Goal: Browse casually: Explore the website without a specific task or goal

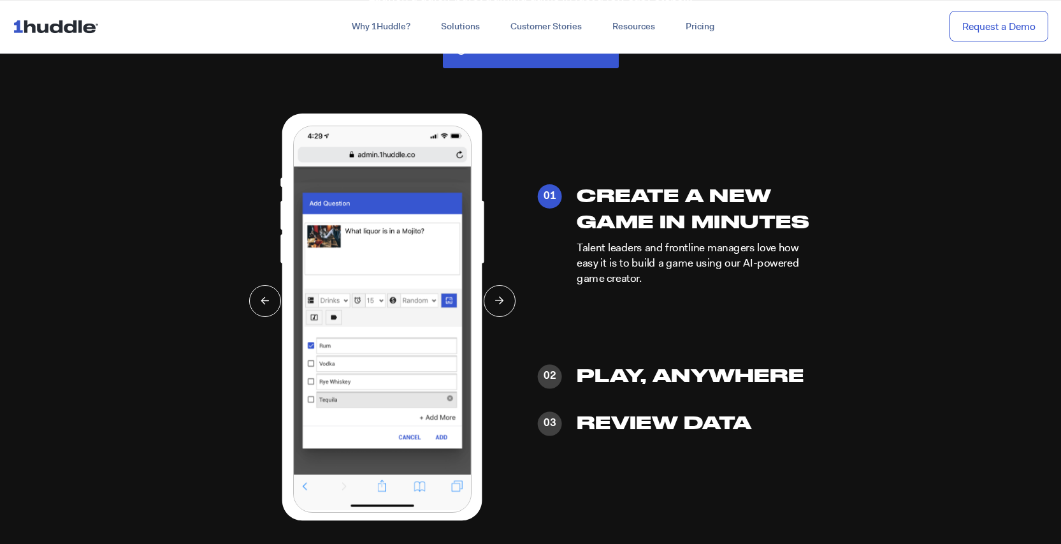
scroll to position [3038, 0]
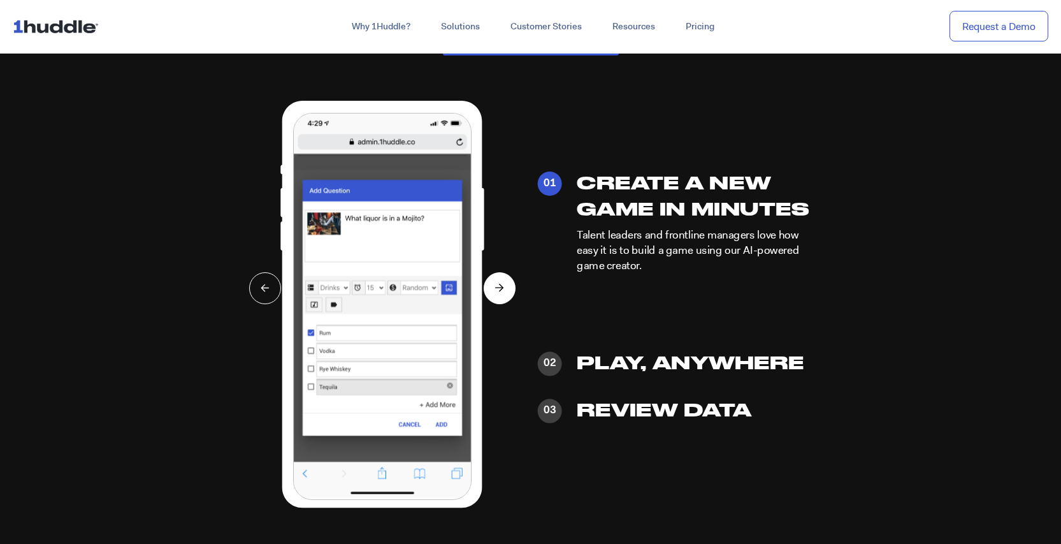
click at [505, 282] on button at bounding box center [500, 288] width 32 height 32
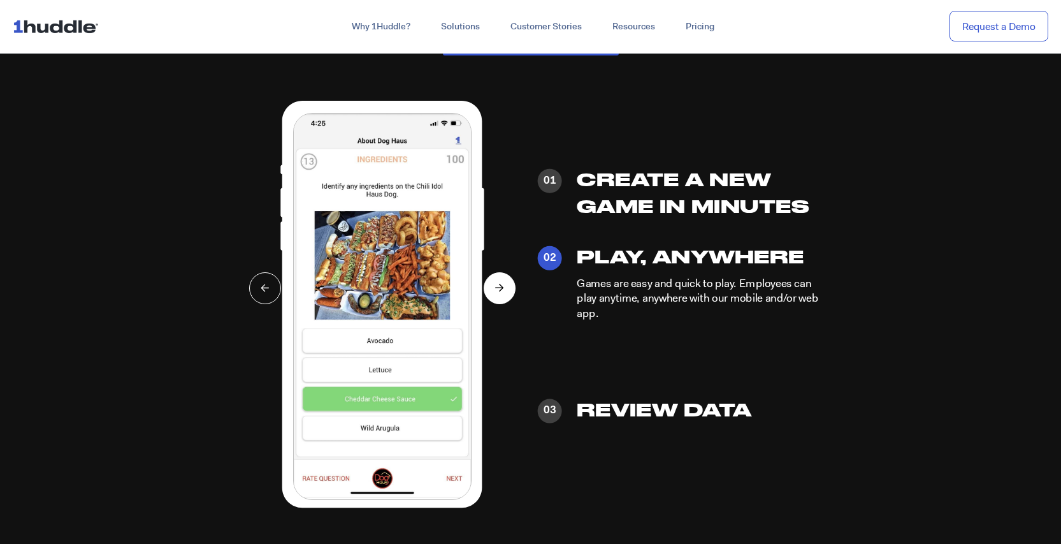
click at [505, 282] on button at bounding box center [500, 288] width 32 height 32
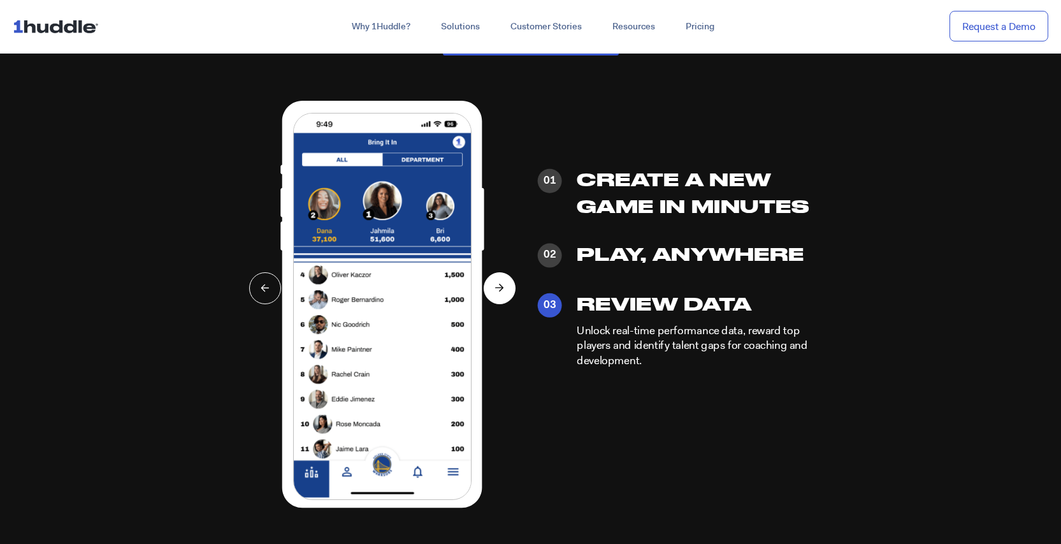
click at [505, 282] on button at bounding box center [500, 288] width 32 height 32
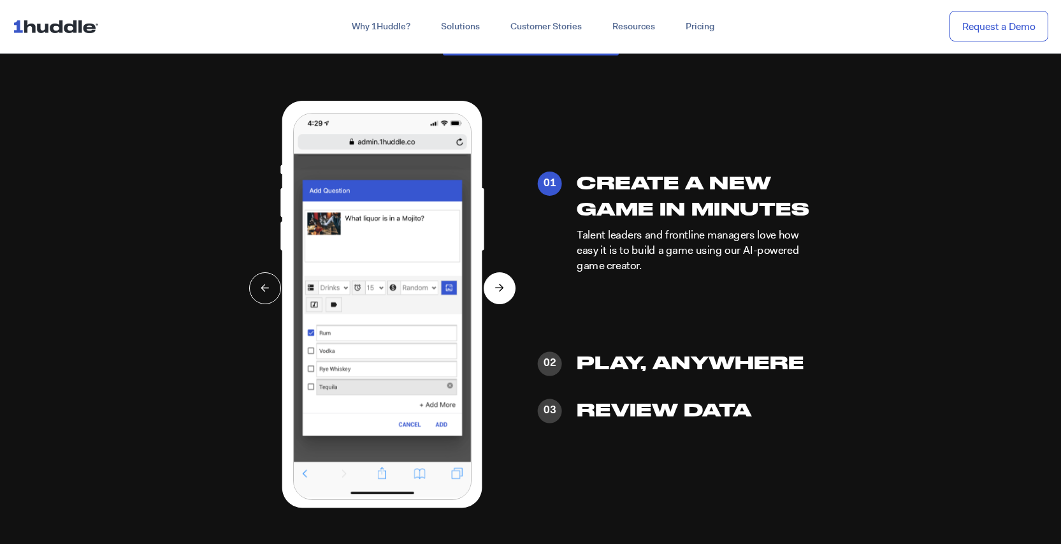
click at [505, 282] on button at bounding box center [500, 288] width 32 height 32
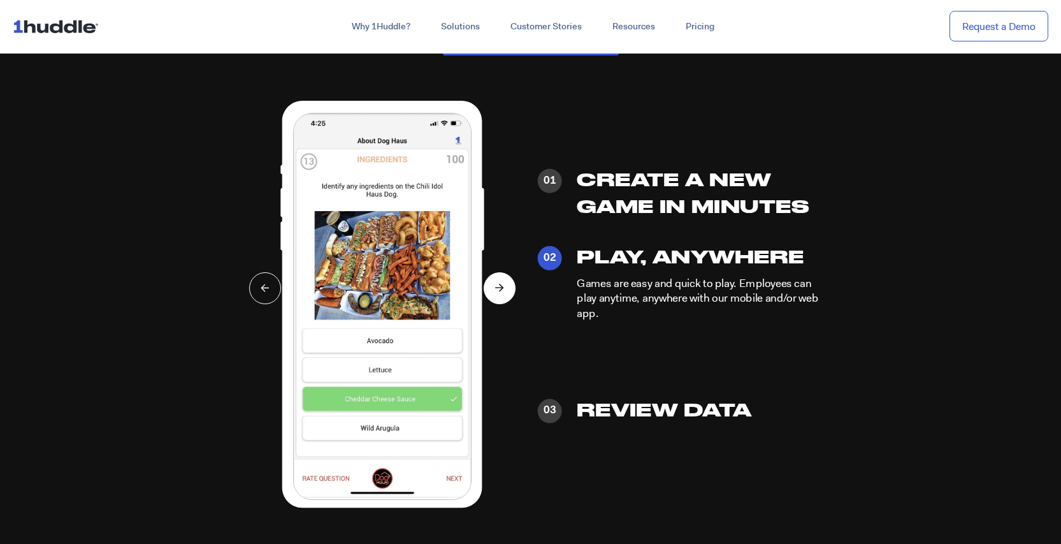
click at [505, 282] on button at bounding box center [500, 288] width 32 height 32
click at [496, 287] on icon at bounding box center [499, 288] width 9 height 8
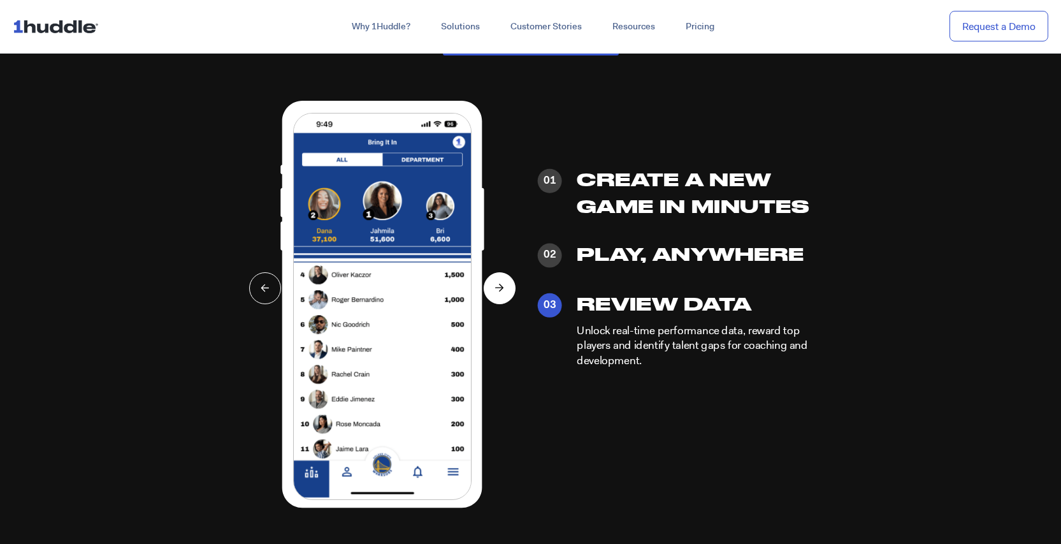
click at [496, 287] on icon at bounding box center [499, 288] width 9 height 8
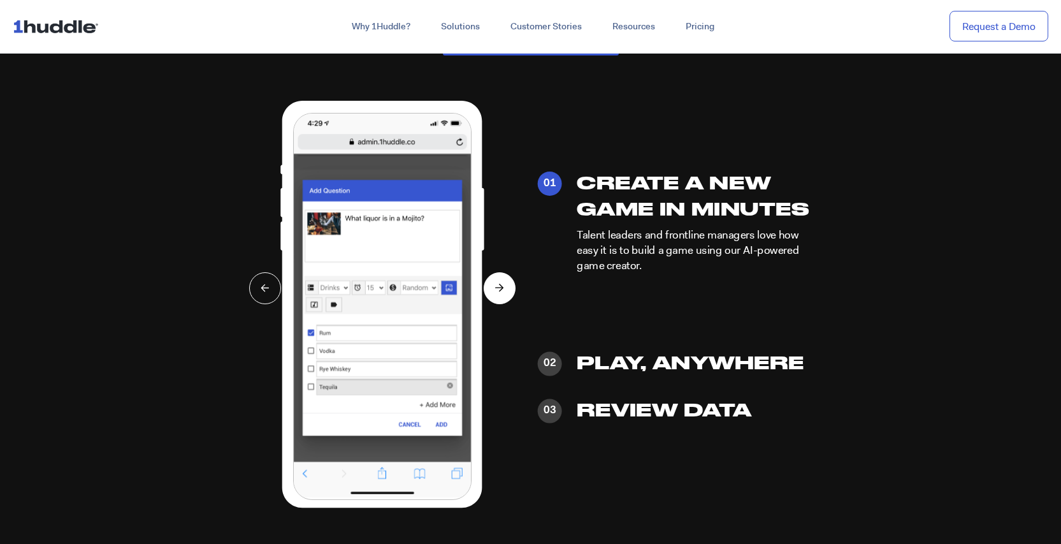
click at [496, 287] on icon at bounding box center [499, 288] width 9 height 8
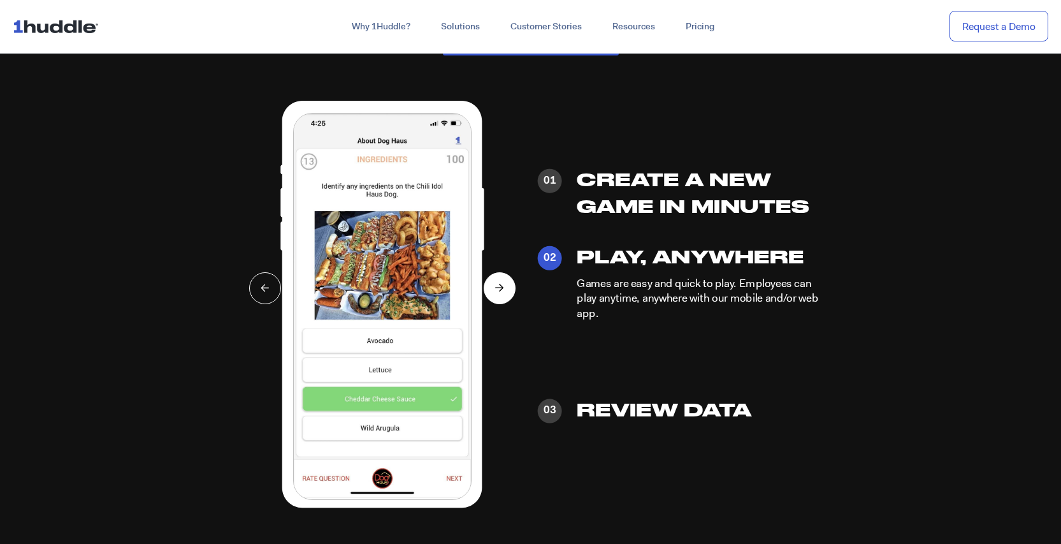
click at [496, 287] on icon at bounding box center [499, 288] width 9 height 8
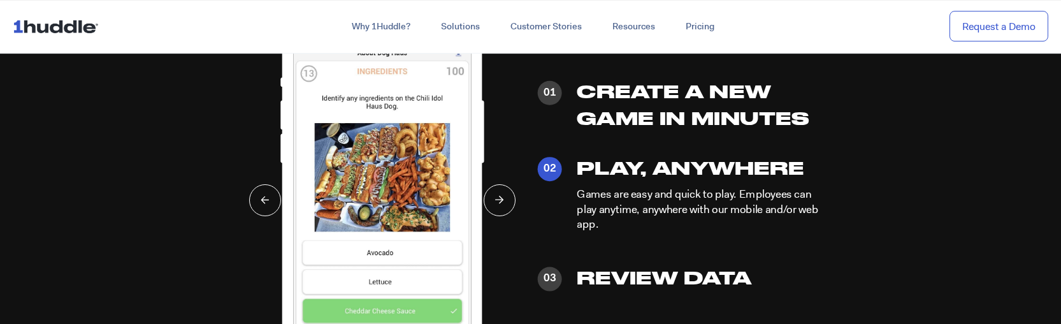
scroll to position [2931, 0]
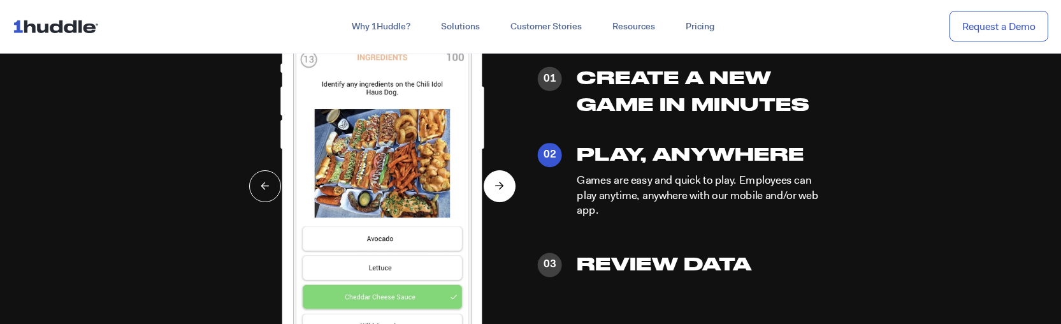
click at [502, 189] on icon at bounding box center [499, 186] width 9 height 8
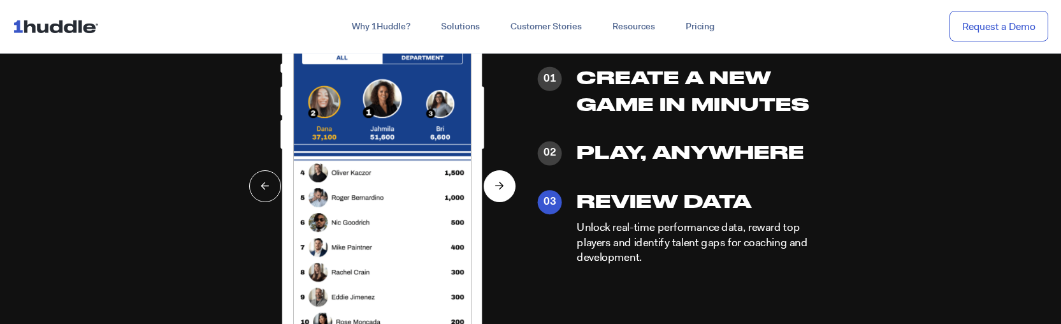
click at [502, 189] on icon at bounding box center [499, 186] width 9 height 8
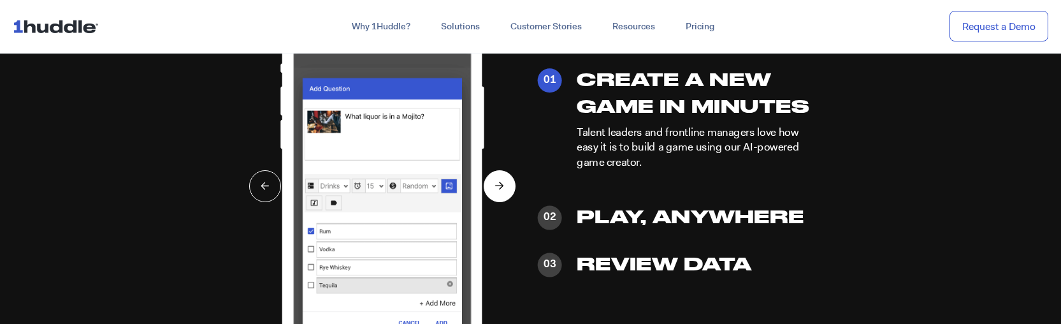
click at [502, 189] on icon at bounding box center [499, 186] width 9 height 8
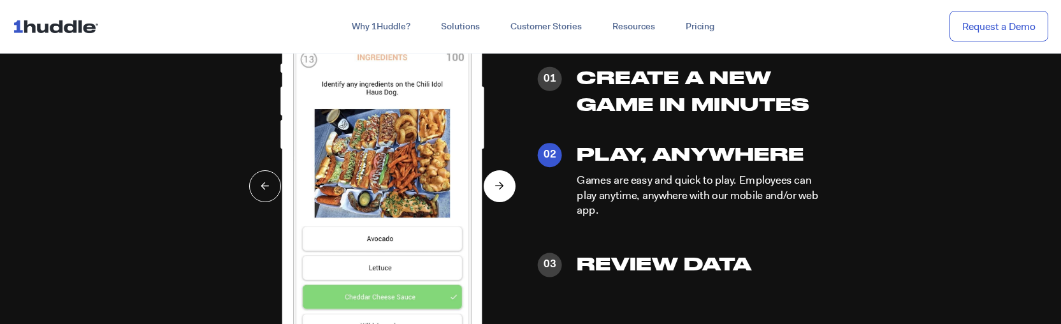
click at [502, 189] on icon at bounding box center [499, 186] width 9 height 8
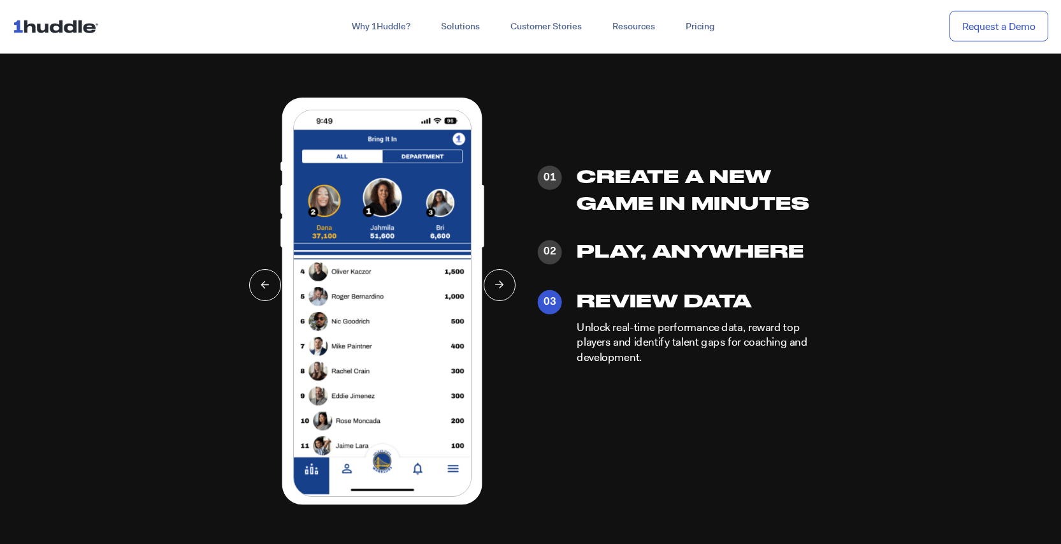
scroll to position [3038, 0]
